Goal: Information Seeking & Learning: Learn about a topic

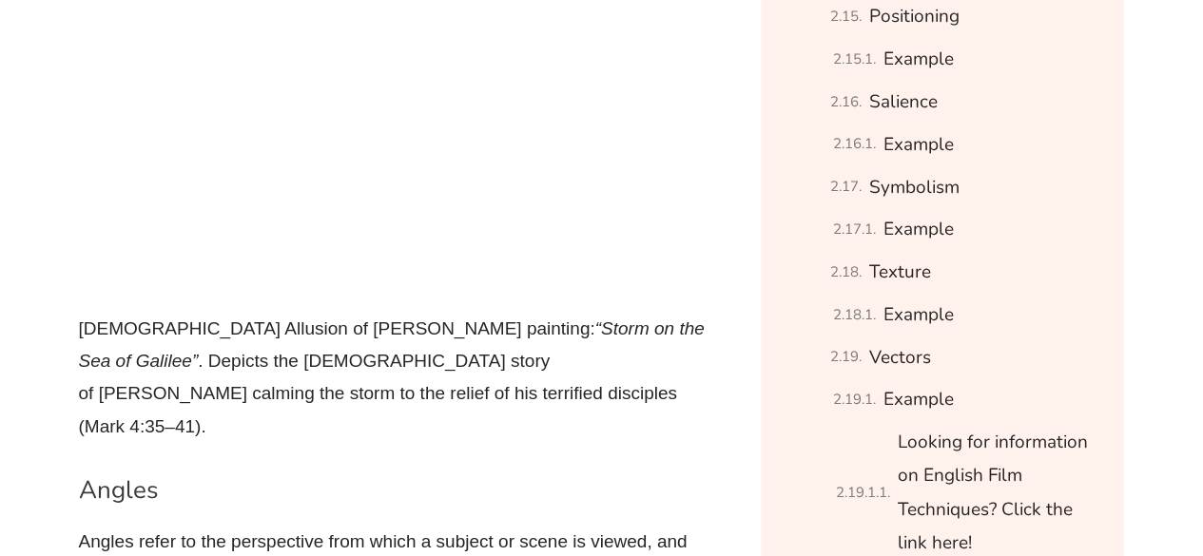
scroll to position [2460, 0]
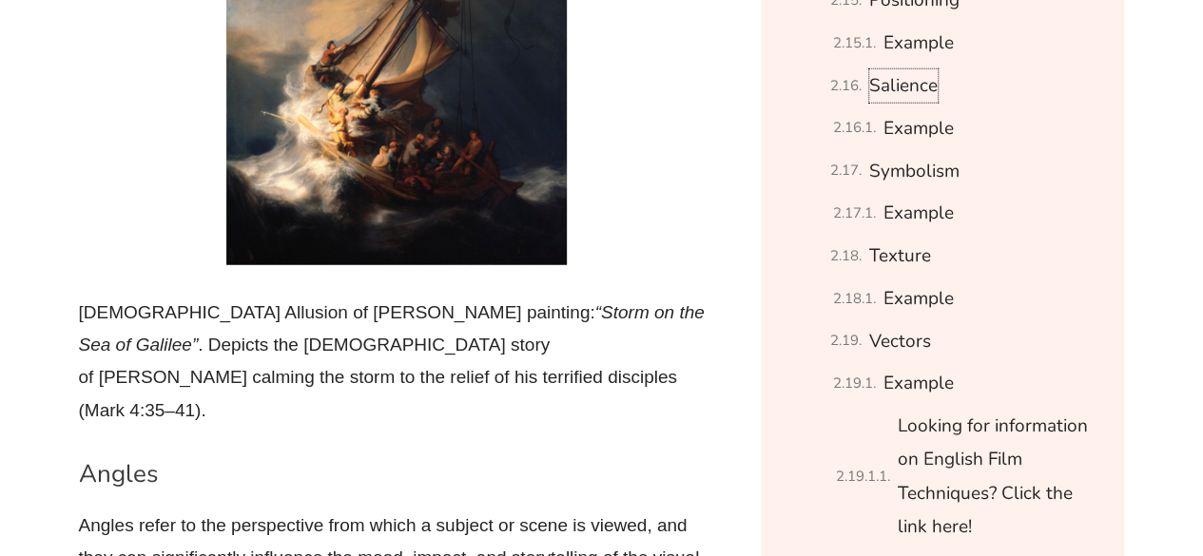
click at [882, 94] on link "Salience" at bounding box center [903, 85] width 68 height 33
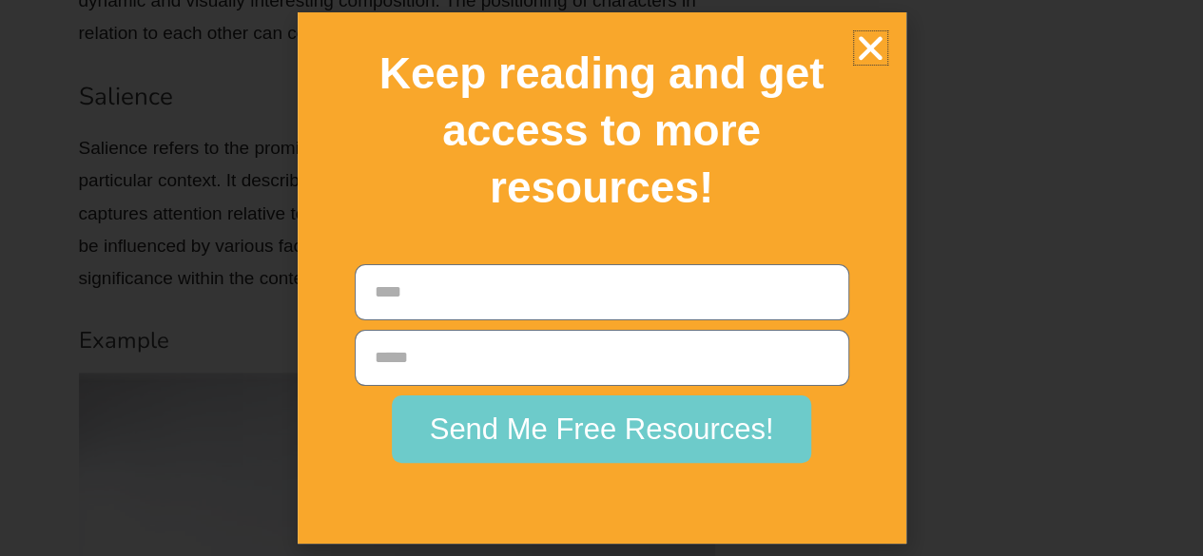
scroll to position [15461, 0]
click at [876, 51] on icon "Close" at bounding box center [870, 47] width 33 height 33
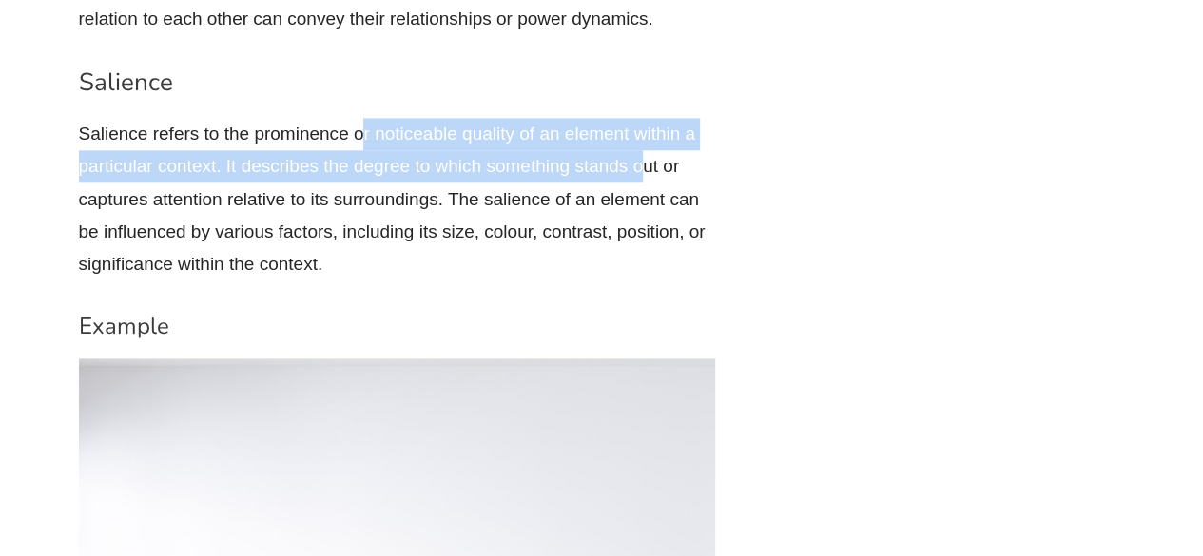
drag, startPoint x: 363, startPoint y: 62, endPoint x: 641, endPoint y: 94, distance: 279.5
click at [641, 118] on p "Salience refers to the prominence or noticeable quality of an element within a …" at bounding box center [397, 199] width 637 height 163
click at [375, 118] on p "Salience refers to the prominence or noticeable quality of an element within a …" at bounding box center [397, 199] width 637 height 163
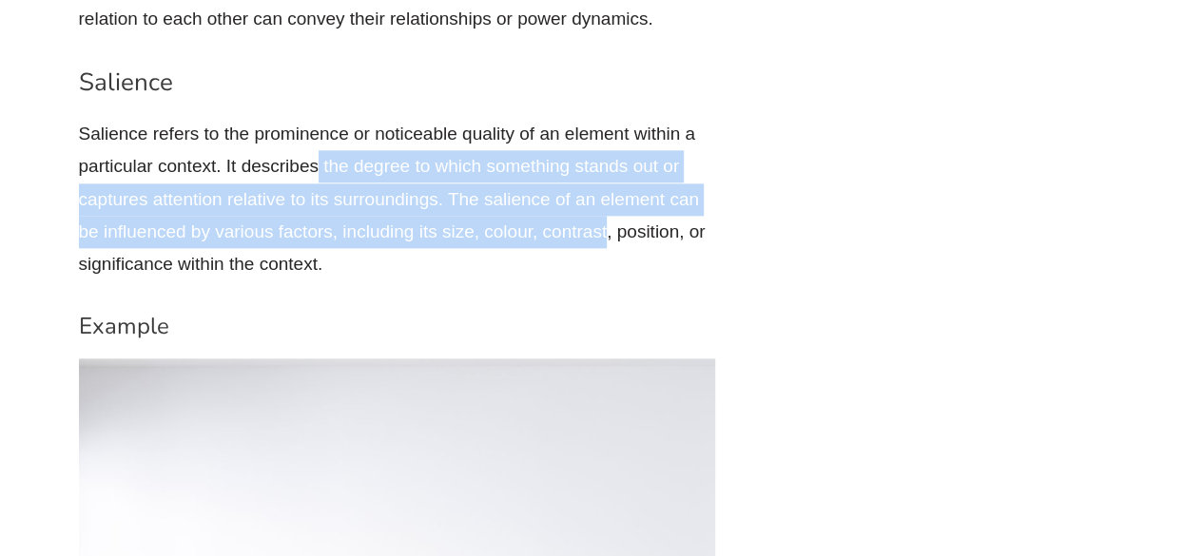
drag, startPoint x: 316, startPoint y: 107, endPoint x: 605, endPoint y: 163, distance: 294.2
click at [605, 163] on p "Salience refers to the prominence or noticeable quality of an element within a …" at bounding box center [397, 199] width 637 height 163
click at [398, 166] on p "Salience refers to the prominence or noticeable quality of an element within a …" at bounding box center [397, 199] width 637 height 163
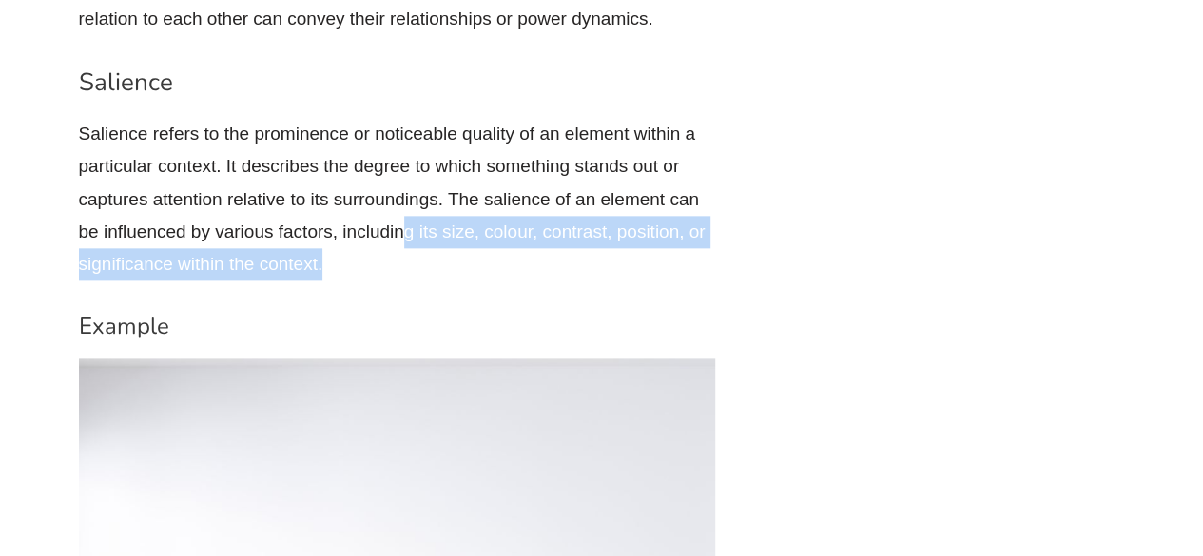
drag, startPoint x: 398, startPoint y: 166, endPoint x: 732, endPoint y: 190, distance: 334.5
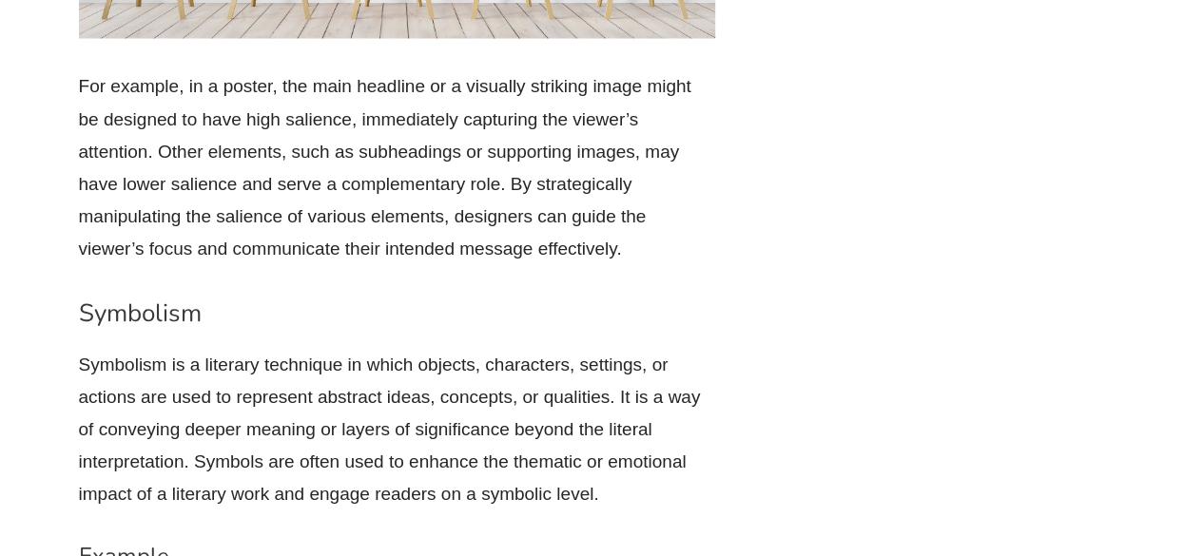
scroll to position [16165, 0]
